Goal: Task Accomplishment & Management: Manage account settings

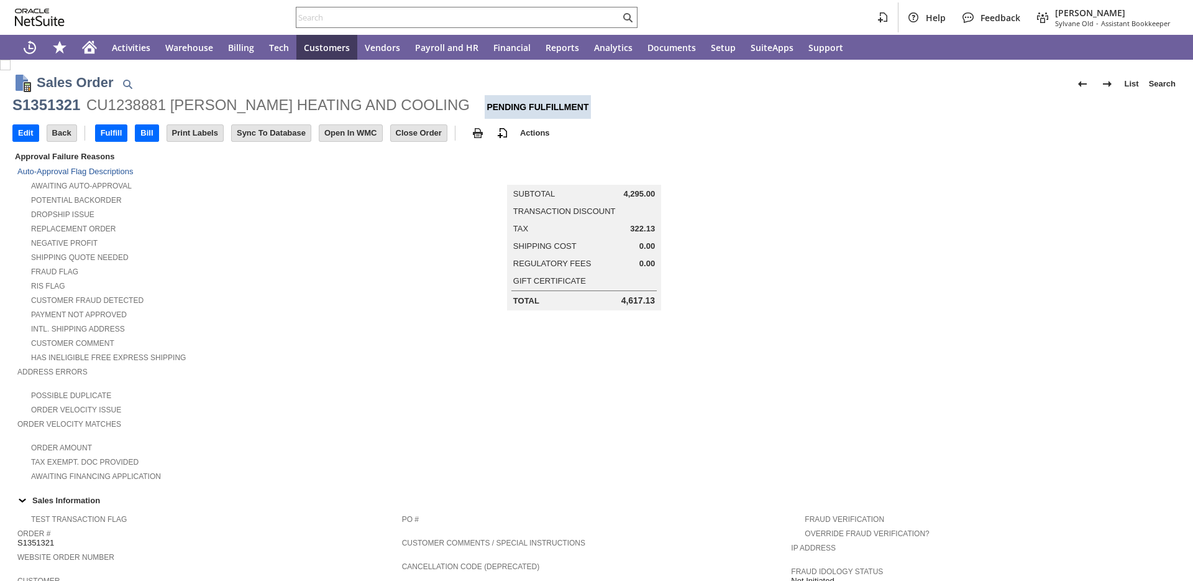
scroll to position [583, 0]
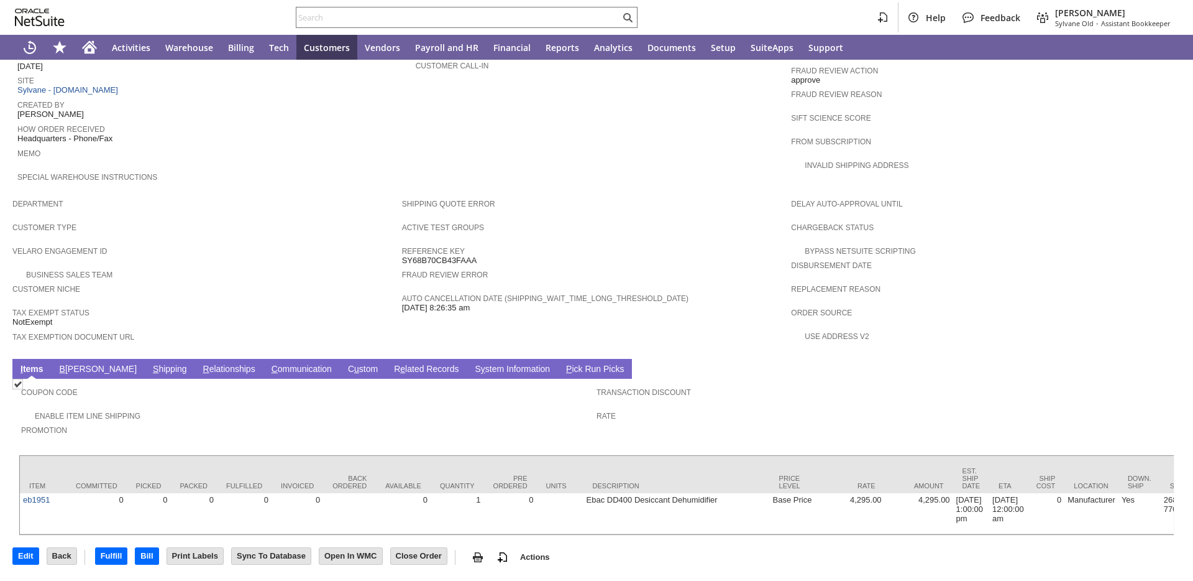
click at [150, 364] on link "S hipping" at bounding box center [170, 370] width 40 height 12
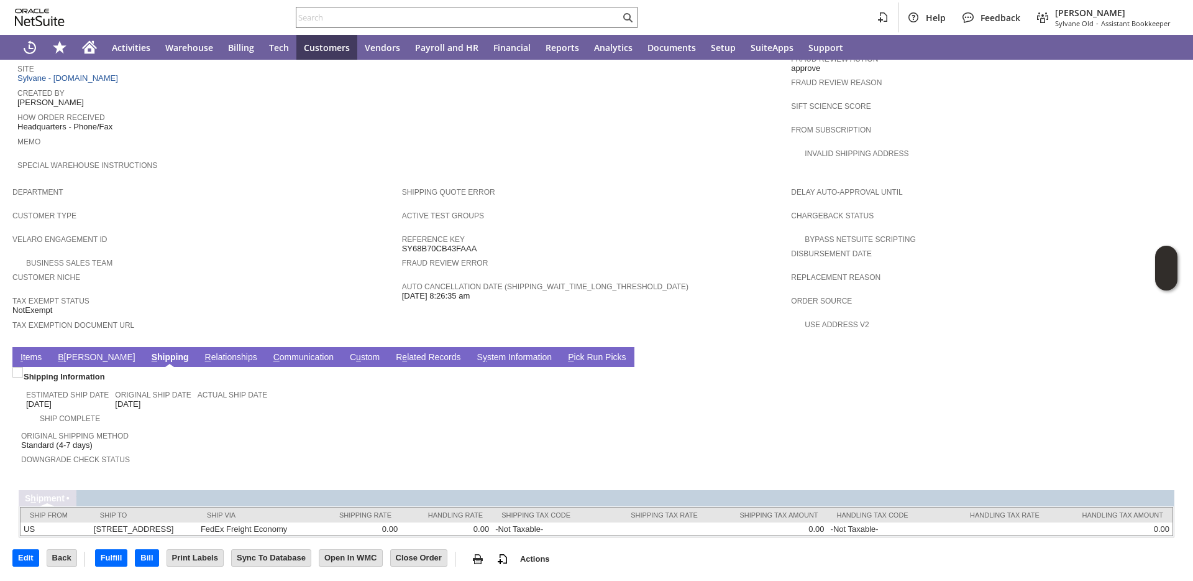
click at [30, 357] on link "I tems" at bounding box center [30, 358] width 27 height 12
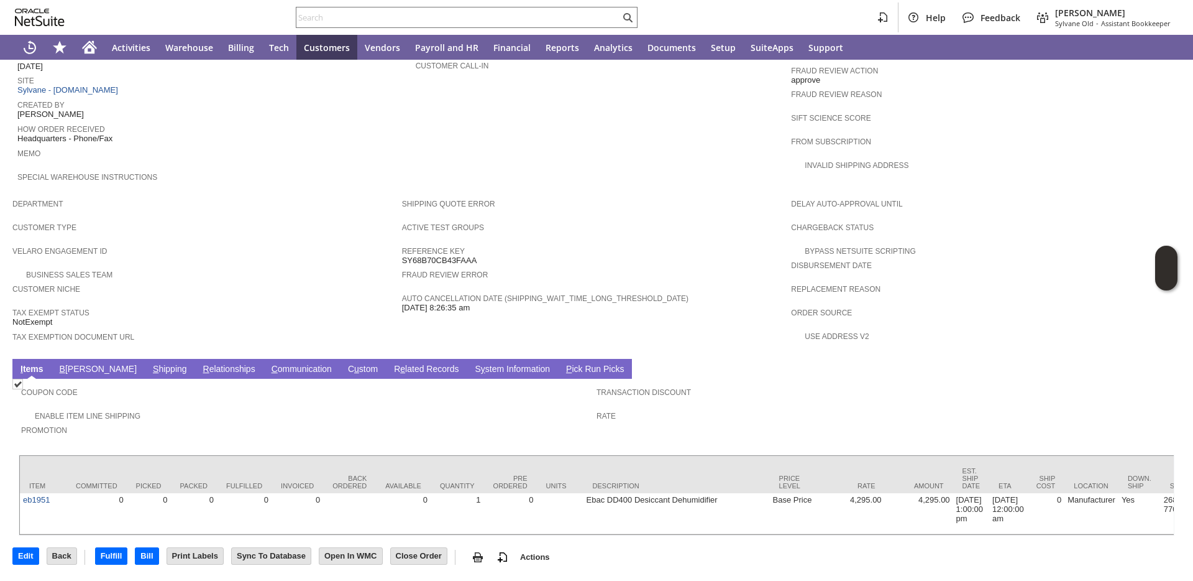
scroll to position [0, 183]
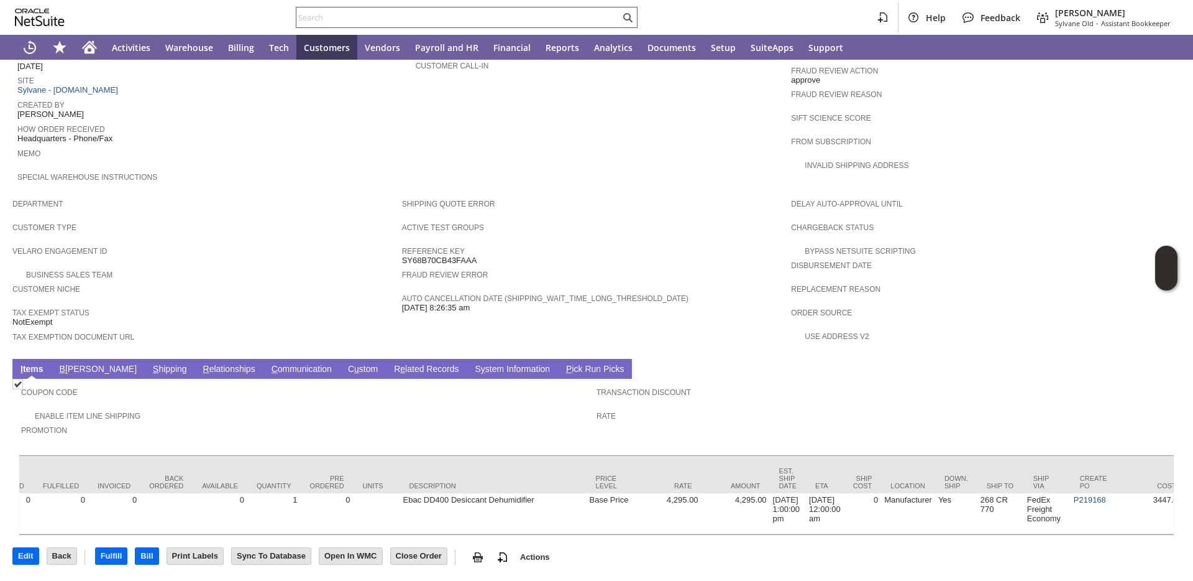
click at [474, 19] on input "text" at bounding box center [458, 17] width 324 height 15
paste input "2360322"
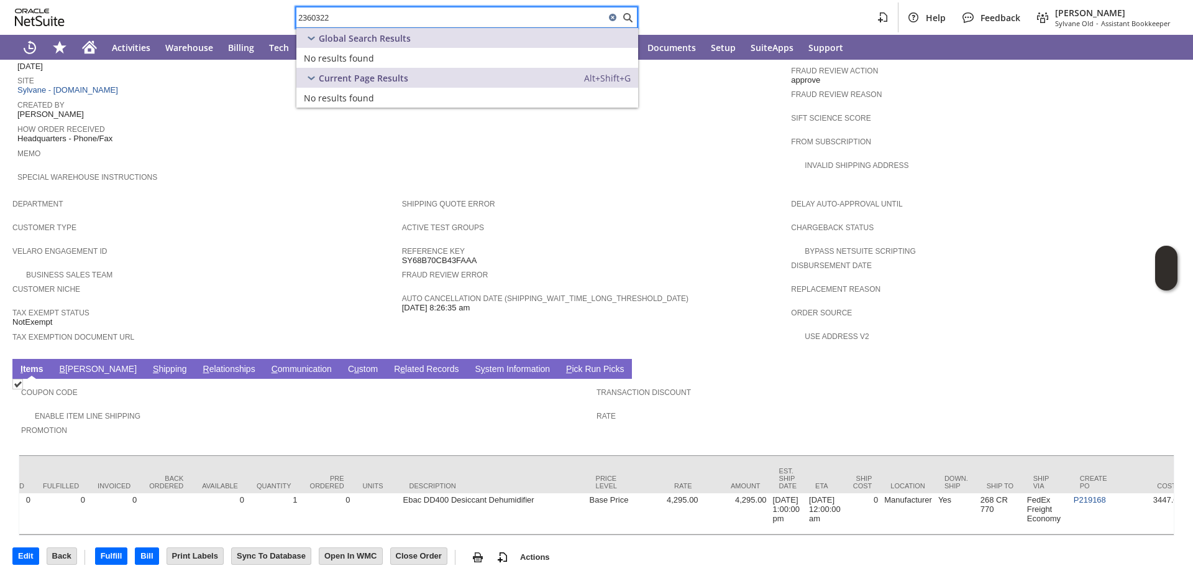
type input "2360322"
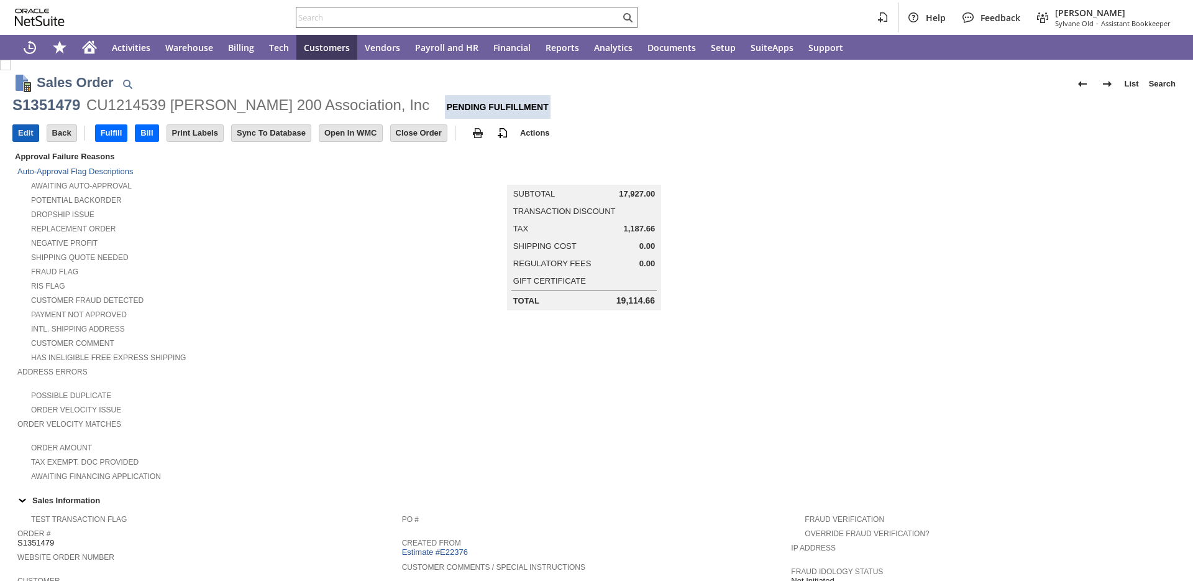
click at [21, 131] on input "Edit" at bounding box center [25, 133] width 25 height 16
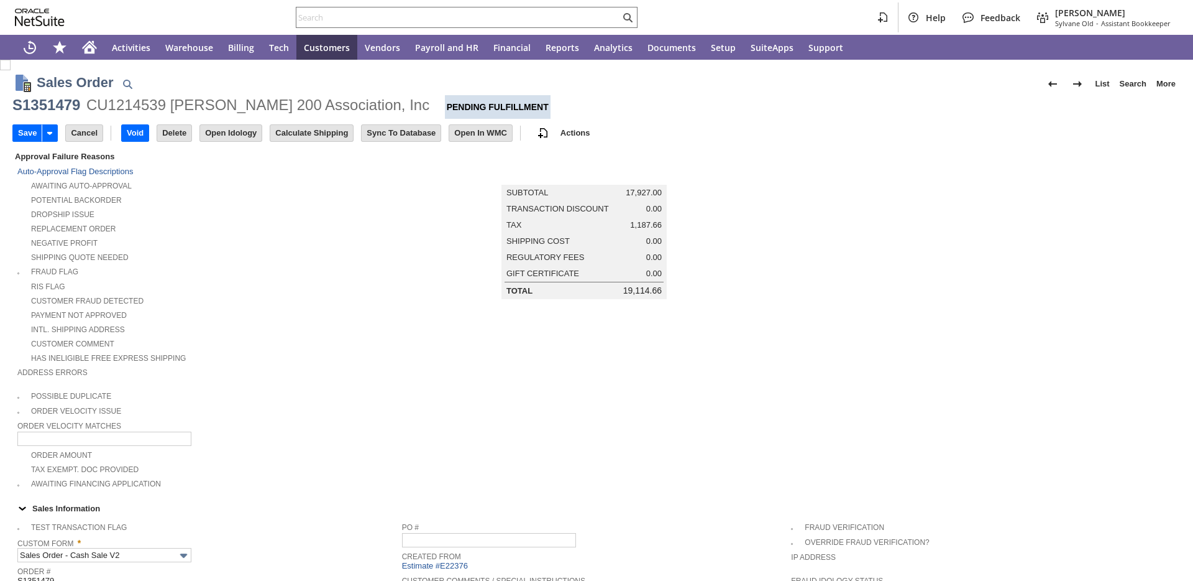
scroll to position [318, 0]
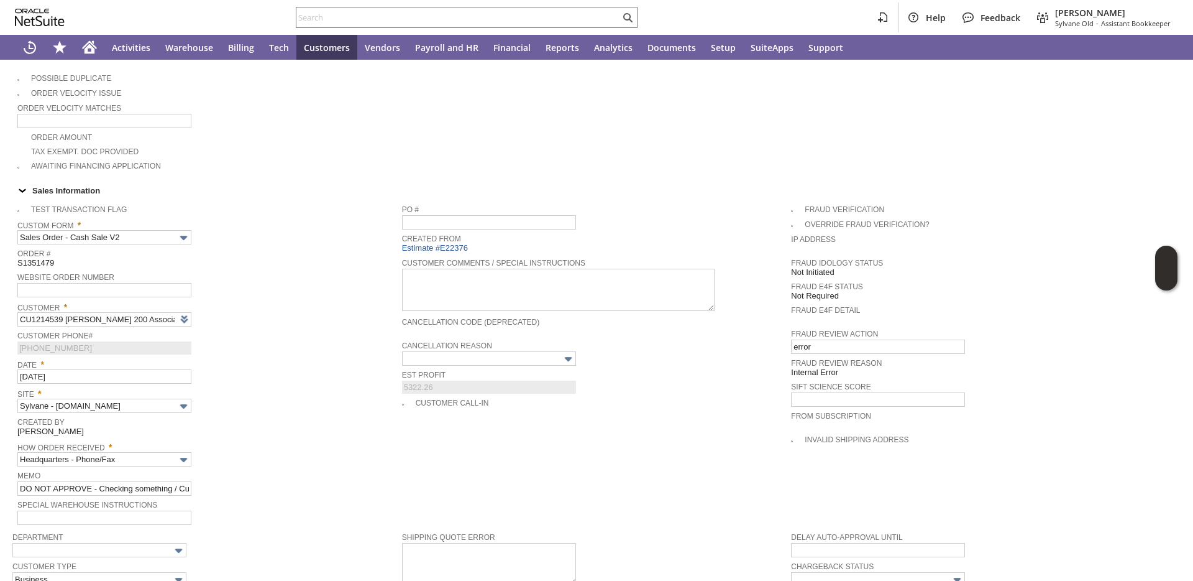
type input "Intelligent Recommendations ⁰"
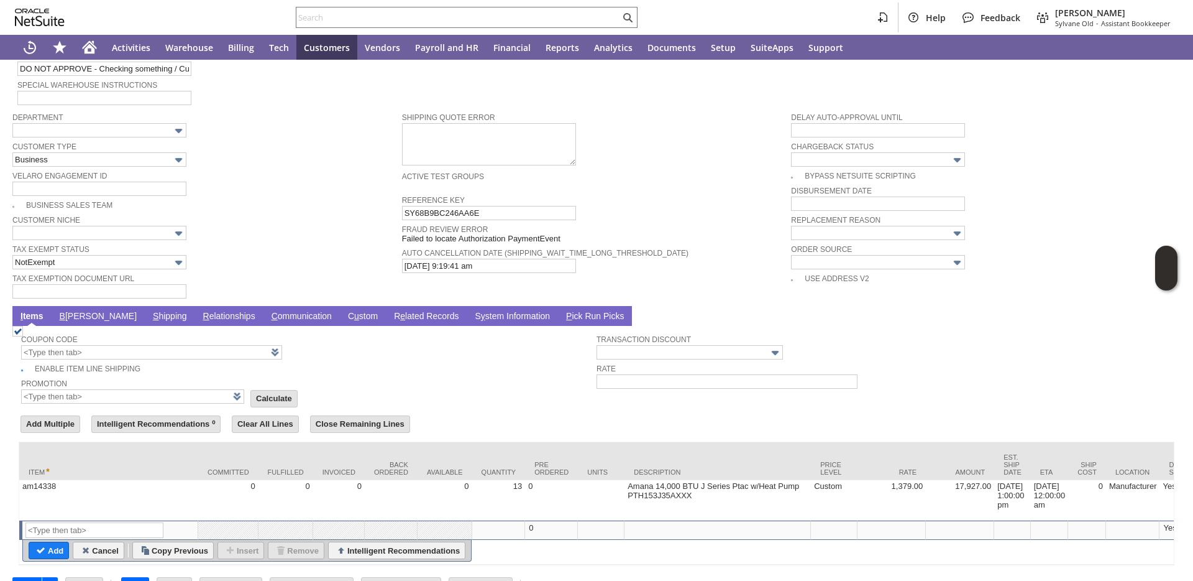
scroll to position [741, 0]
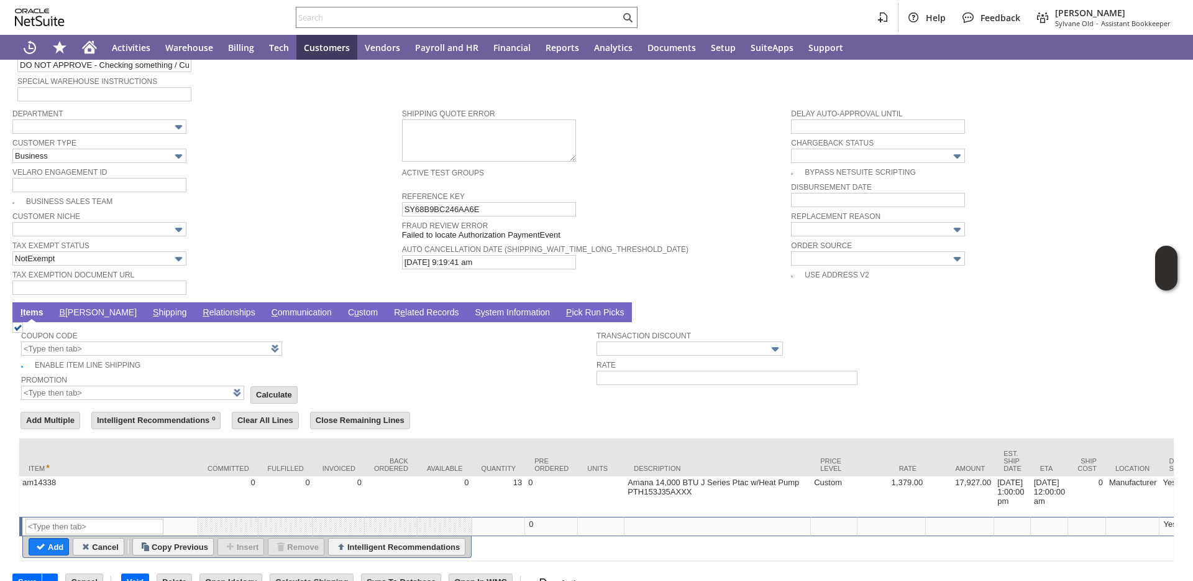
click at [153, 317] on span "S" at bounding box center [156, 312] width 6 height 10
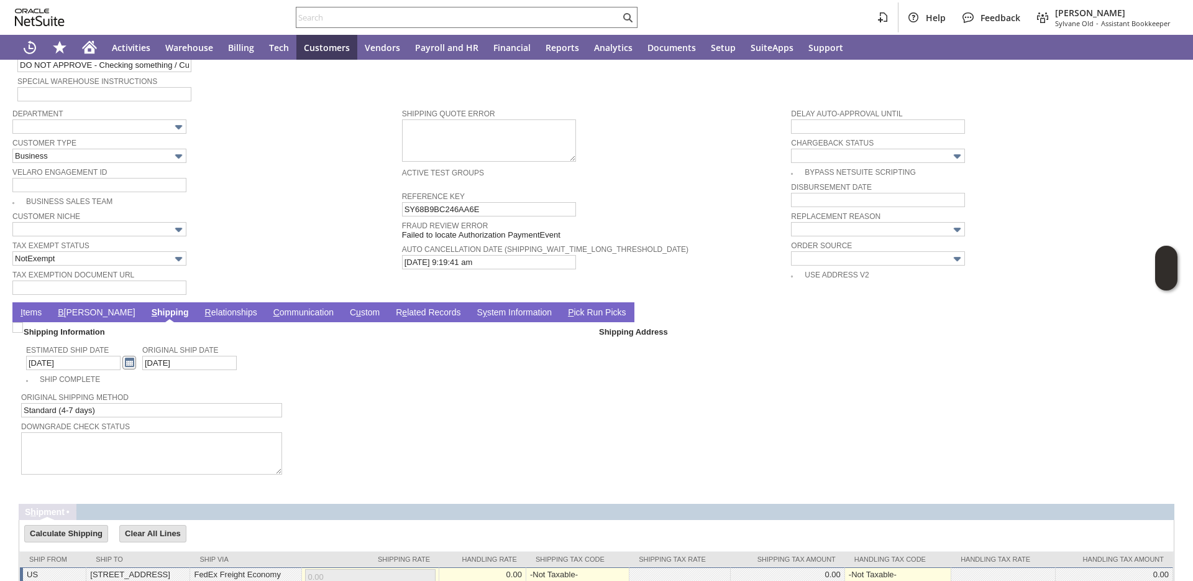
click at [122, 369] on link at bounding box center [129, 363] width 14 height 14
click at [191, 469] on link "3" at bounding box center [197, 467] width 14 height 11
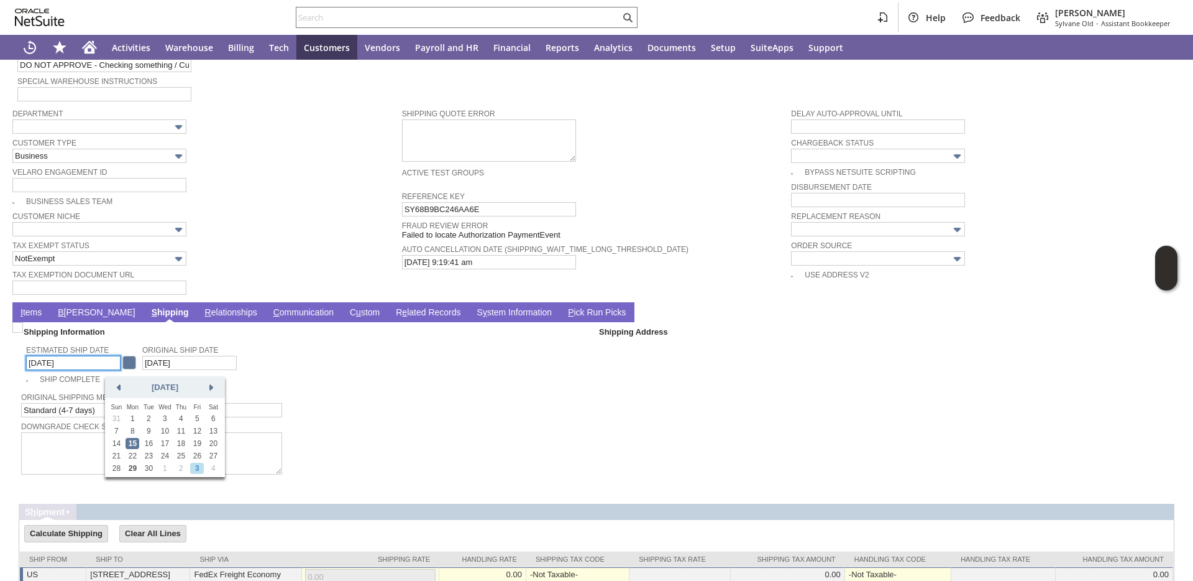
type input "10/3/2025"
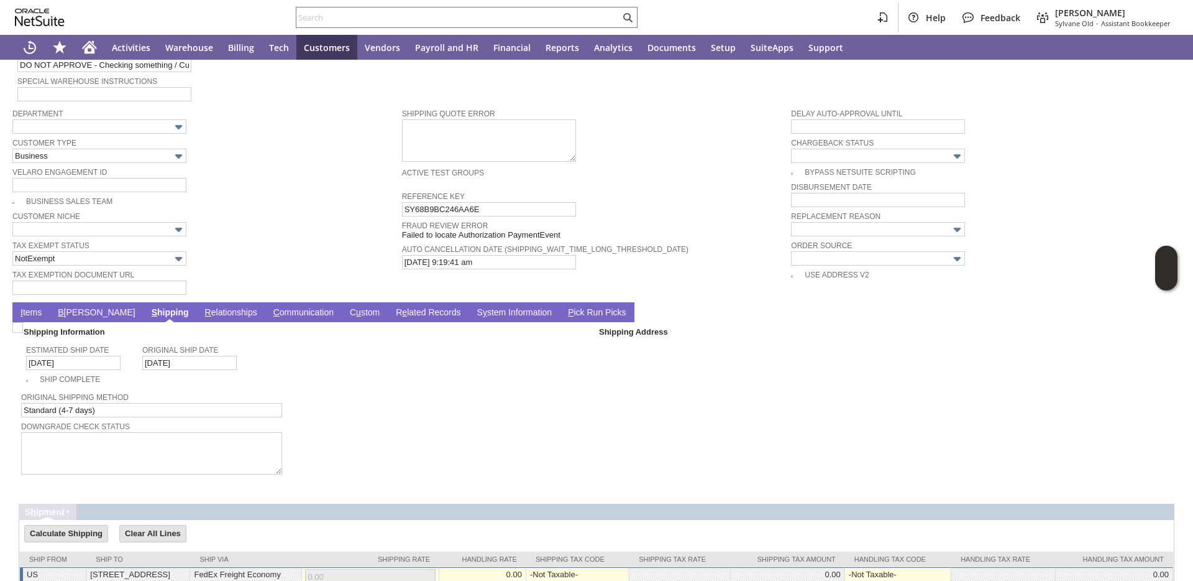
click at [31, 322] on td "I tems" at bounding box center [30, 312] width 37 height 20
click at [32, 319] on link "I tems" at bounding box center [30, 313] width 27 height 12
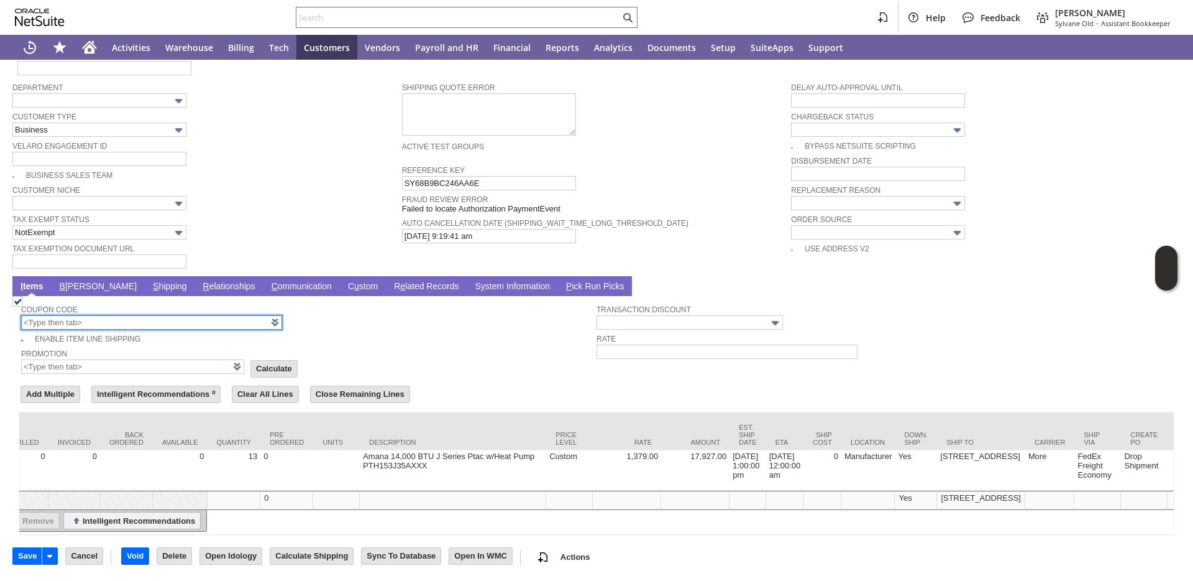
scroll to position [0, 267]
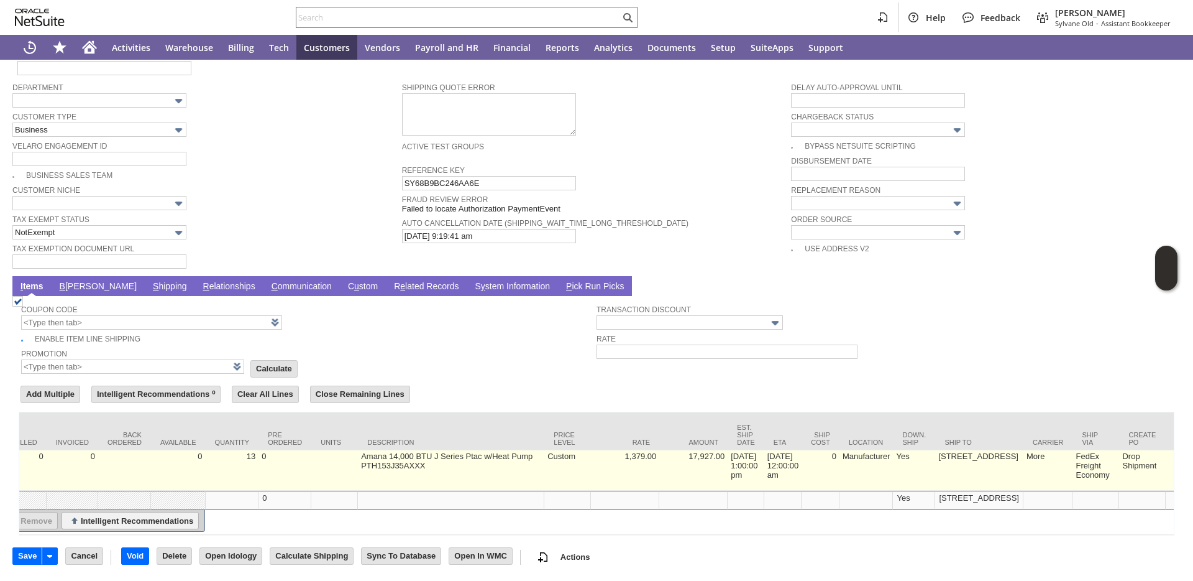
click at [728, 450] on td "9/15/2025 1:00:00 pm" at bounding box center [746, 470] width 37 height 40
type input "OK"
type input "Make Copy"
type input "9/15/2025 1:00:00 pm"
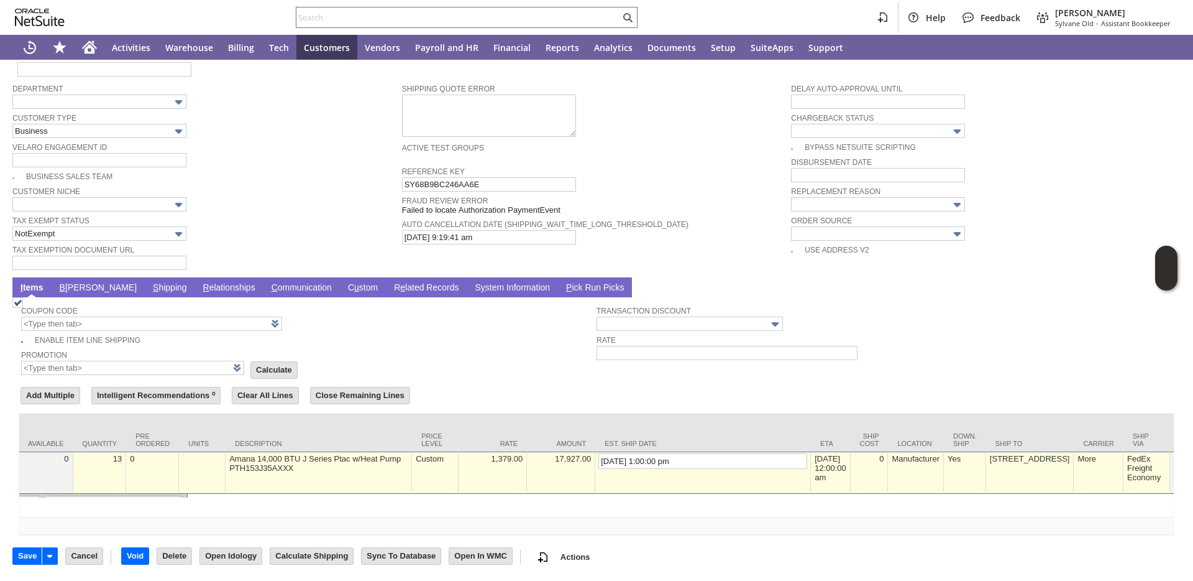
scroll to position [784, 0]
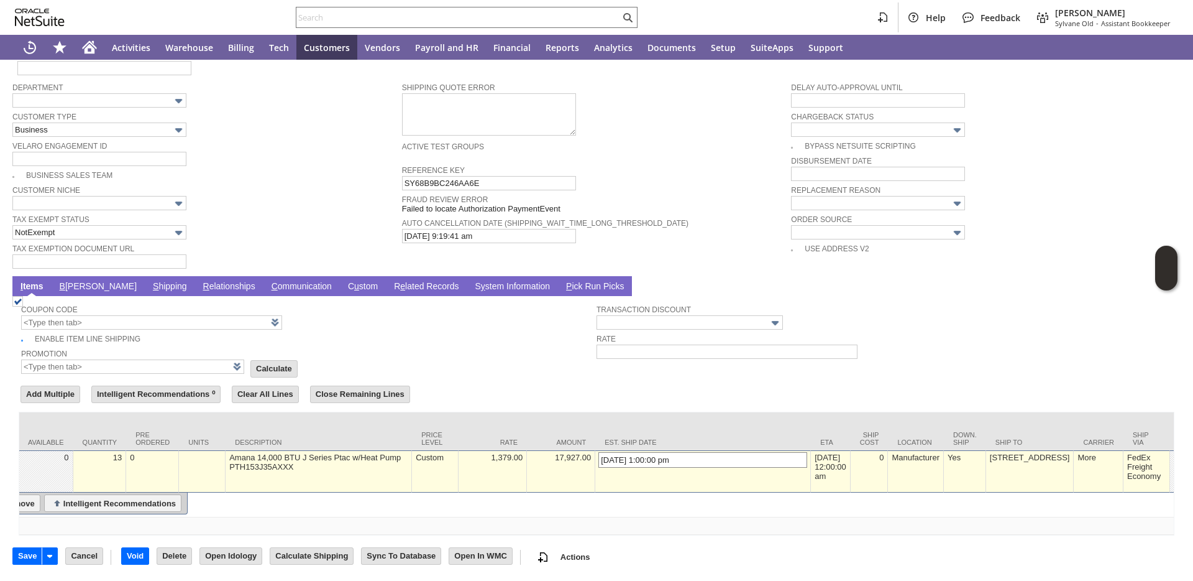
click at [600, 452] on input "9/15/2025 1:00:00 pm" at bounding box center [703, 460] width 209 height 16
click at [690, 469] on td "9/15/2025 1:00:00 pm" at bounding box center [703, 471] width 216 height 42
drag, startPoint x: 595, startPoint y: 449, endPoint x: 578, endPoint y: 448, distance: 17.5
click at [599, 452] on input "9/15/2025 1:00:00 pm" at bounding box center [703, 460] width 209 height 16
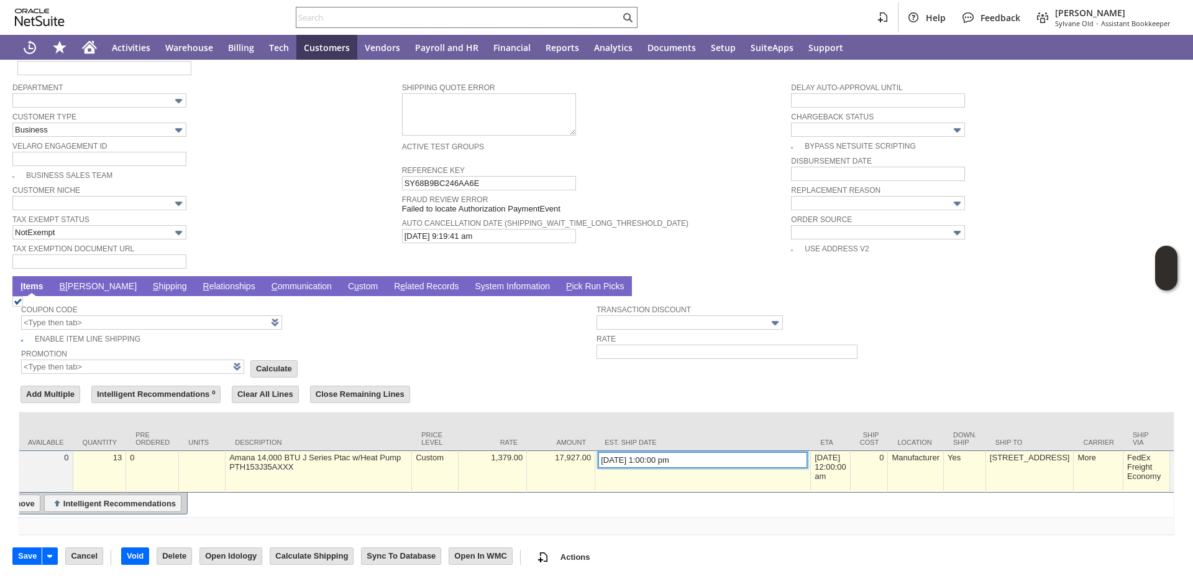
drag, startPoint x: 595, startPoint y: 452, endPoint x: 552, endPoint y: 450, distance: 42.9
type input "10/3/2025 1:00:00 pm"
type input "Add"
type input "Copy Previous"
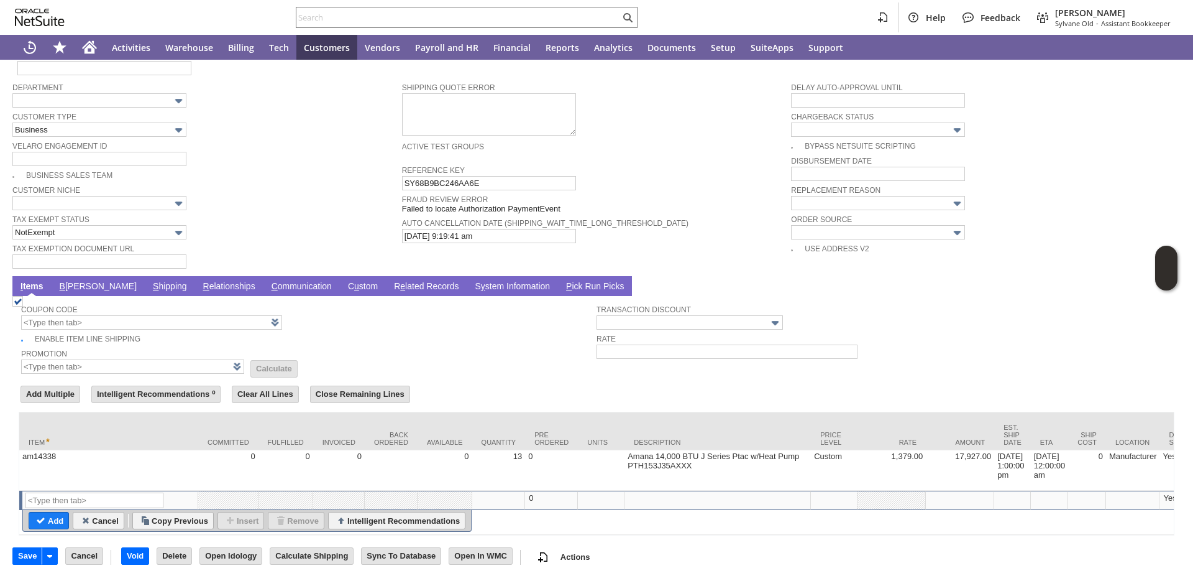
scroll to position [791, 0]
click at [31, 559] on input "Save" at bounding box center [27, 556] width 29 height 16
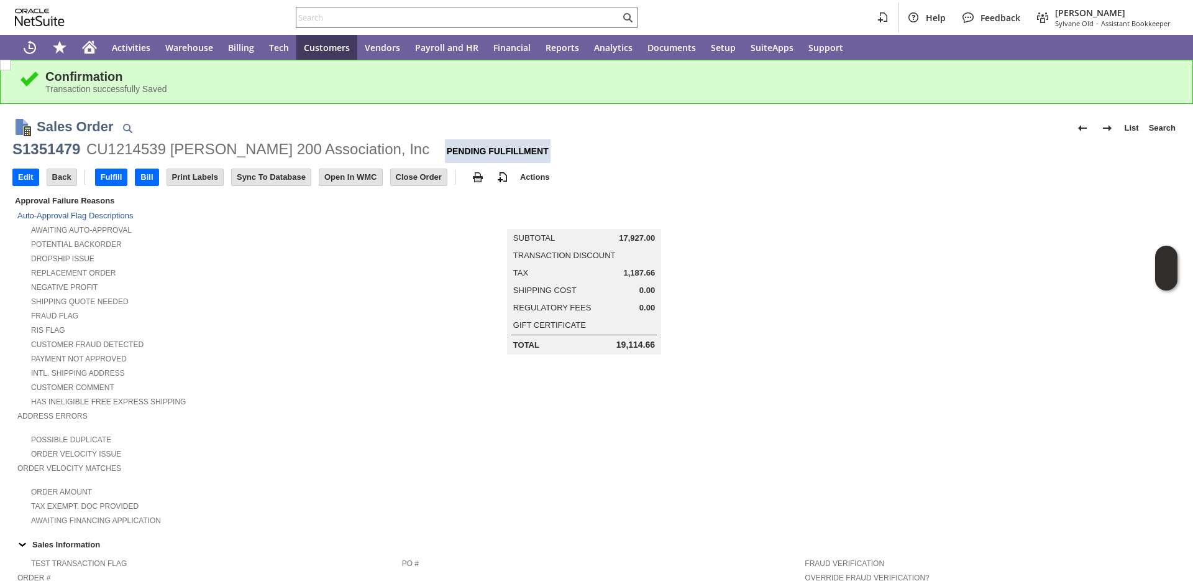
click at [273, 273] on div "Replacement Order" at bounding box center [209, 271] width 385 height 13
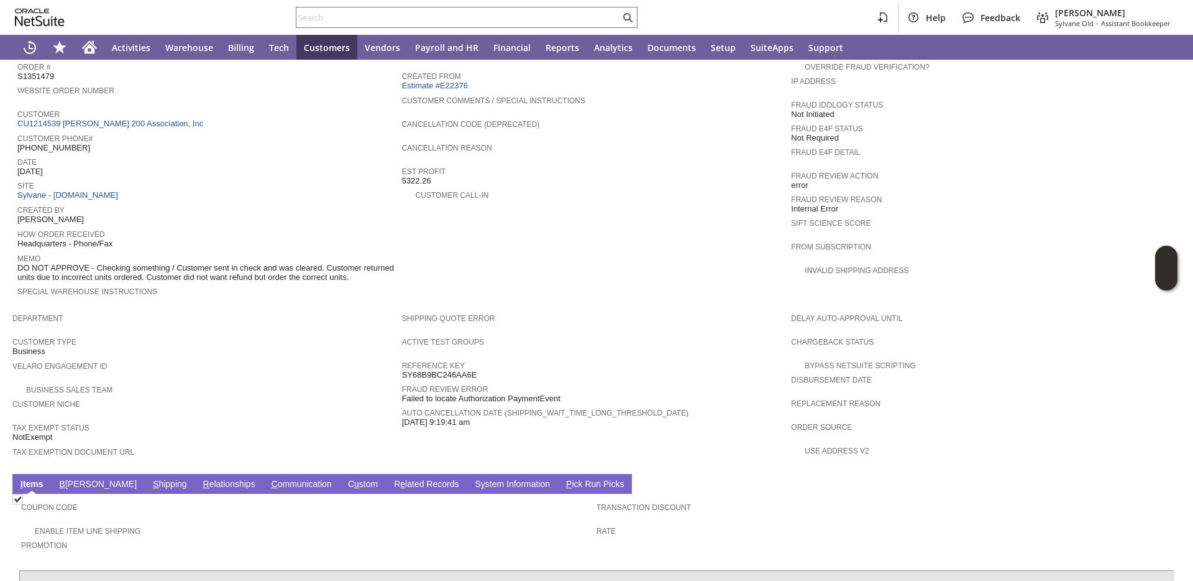
scroll to position [658, 0]
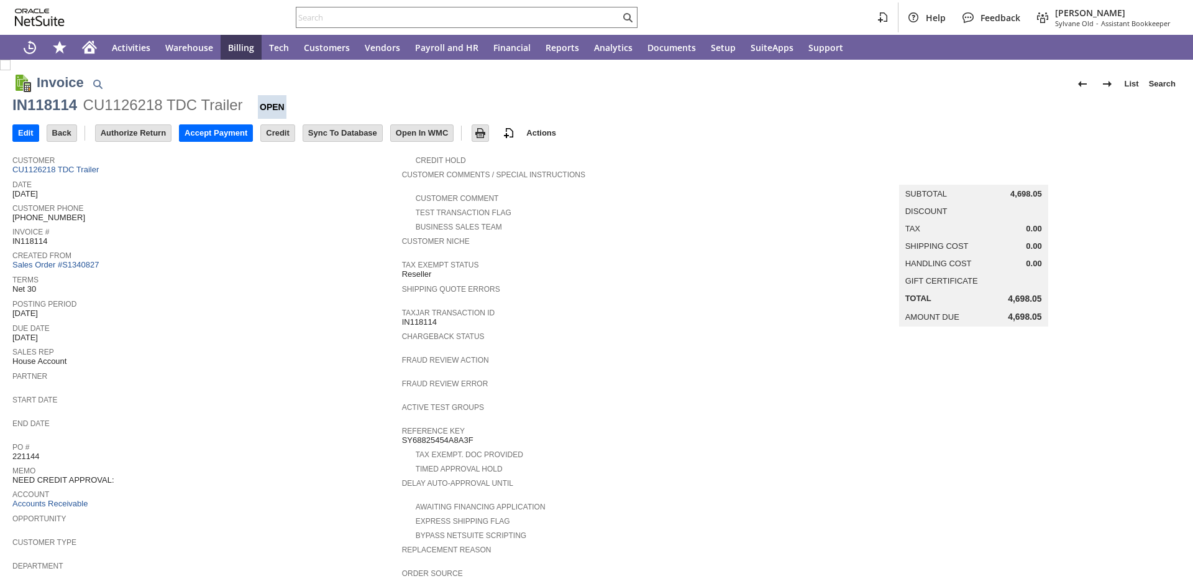
click at [182, 316] on div "Posting Period [DATE]" at bounding box center [203, 307] width 383 height 23
